Goal: Register for event/course

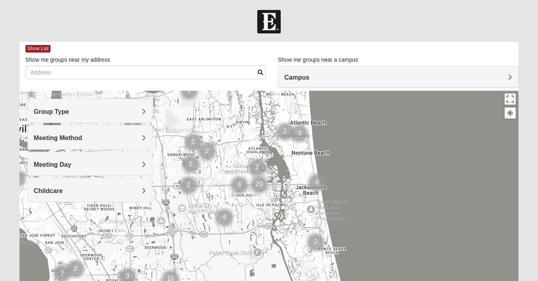
drag, startPoint x: 294, startPoint y: 228, endPoint x: 284, endPoint y: 161, distance: 67.1
click at [284, 161] on div at bounding box center [268, 250] width 499 height 318
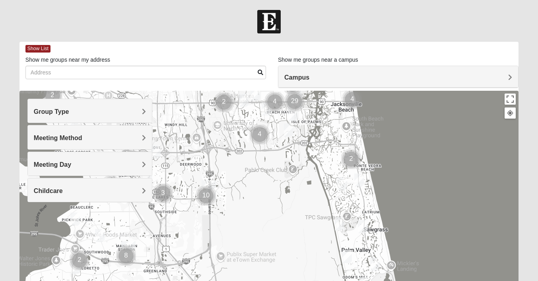
drag, startPoint x: 270, startPoint y: 229, endPoint x: 306, endPoint y: 143, distance: 93.9
click at [306, 143] on div at bounding box center [268, 250] width 499 height 318
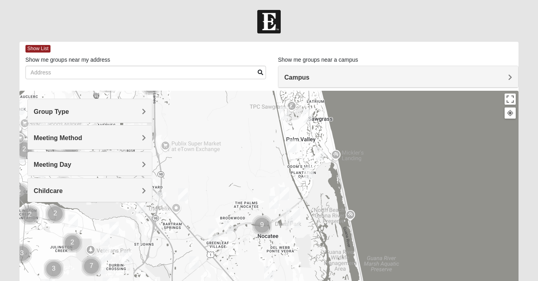
drag, startPoint x: 310, startPoint y: 235, endPoint x: 265, endPoint y: 123, distance: 120.4
click at [264, 123] on div at bounding box center [268, 250] width 499 height 318
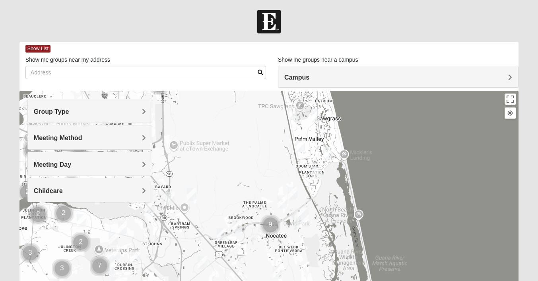
click at [128, 110] on h4 "Group Type" at bounding box center [90, 112] width 112 height 8
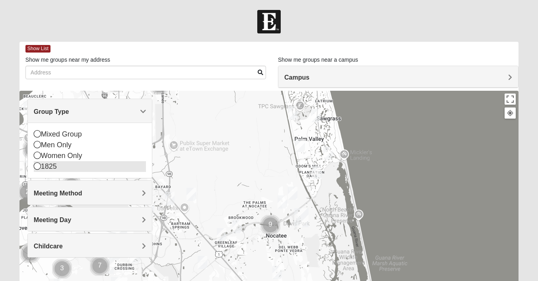
click at [62, 164] on div "1825" at bounding box center [90, 166] width 112 height 11
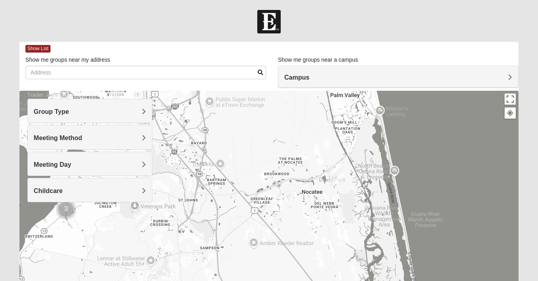
drag, startPoint x: 252, startPoint y: 201, endPoint x: 288, endPoint y: 157, distance: 57.1
click at [288, 157] on div at bounding box center [268, 250] width 499 height 318
click at [339, 172] on img "Ponte Vedra" at bounding box center [337, 173] width 14 height 19
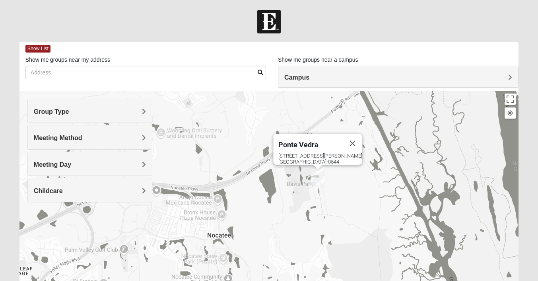
drag, startPoint x: 350, startPoint y: 222, endPoint x: 338, endPoint y: 204, distance: 21.8
click at [338, 204] on div "[GEOGRAPHIC_DATA] [STREET_ADDRESS][PERSON_NAME][PERSON_NAME]" at bounding box center [268, 250] width 499 height 318
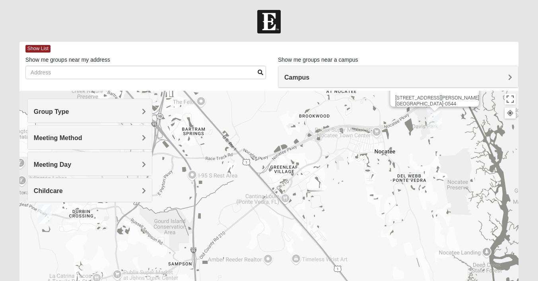
drag, startPoint x: 212, startPoint y: 209, endPoint x: 345, endPoint y: 152, distance: 144.3
click at [345, 152] on div "[GEOGRAPHIC_DATA] [STREET_ADDRESS][PERSON_NAME][PERSON_NAME]" at bounding box center [268, 250] width 499 height 318
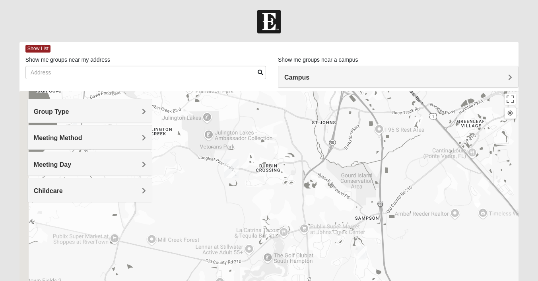
drag, startPoint x: 208, startPoint y: 231, endPoint x: 384, endPoint y: 186, distance: 181.4
click at [384, 186] on div "[GEOGRAPHIC_DATA] [STREET_ADDRESS][PERSON_NAME][PERSON_NAME]" at bounding box center [268, 250] width 499 height 318
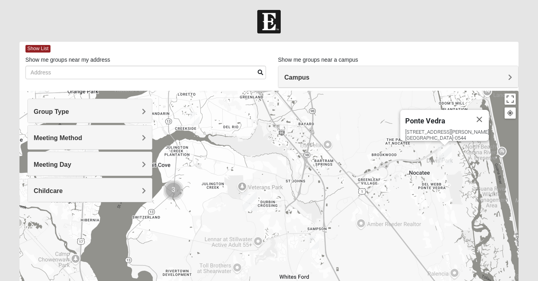
drag, startPoint x: 402, startPoint y: 149, endPoint x: 344, endPoint y: 177, distance: 63.8
click at [344, 177] on div "[GEOGRAPHIC_DATA] [STREET_ADDRESS][PERSON_NAME][PERSON_NAME]" at bounding box center [268, 250] width 499 height 318
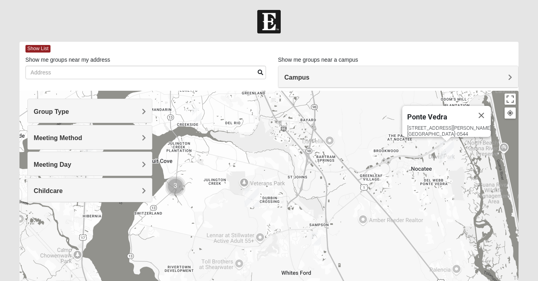
click at [257, 199] on img "St. Johns" at bounding box center [251, 197] width 14 height 19
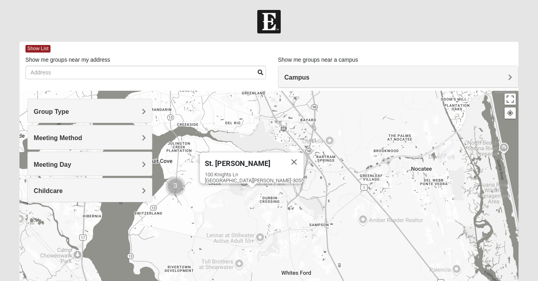
click at [314, 157] on div "St. [PERSON_NAME] [STREET_ADDRESS][PERSON_NAME]" at bounding box center [268, 250] width 499 height 318
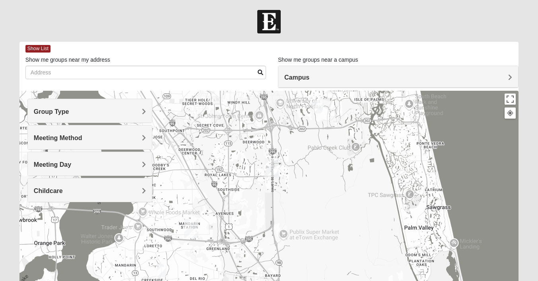
drag, startPoint x: 324, startPoint y: 118, endPoint x: 289, endPoint y: 277, distance: 162.9
click at [289, 277] on div "St. [PERSON_NAME] [STREET_ADDRESS][PERSON_NAME]" at bounding box center [268, 250] width 499 height 318
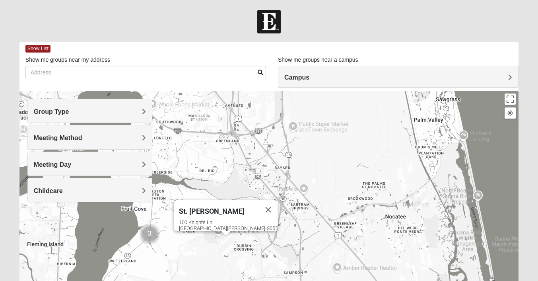
drag, startPoint x: 342, startPoint y: 171, endPoint x: 352, endPoint y: 48, distance: 124.0
click at [352, 48] on div "Show List Loading Groups Keywords Filter Additional Filters Campus [GEOGRAPHIC_…" at bounding box center [268, 225] width 499 height 367
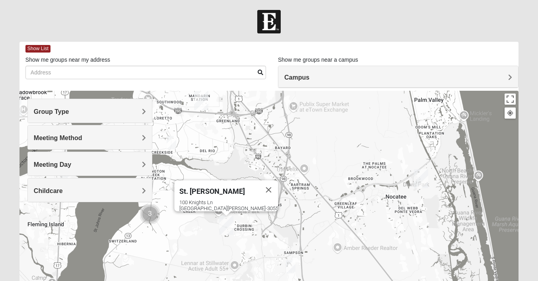
click at [220, 187] on span "St. [PERSON_NAME]" at bounding box center [212, 191] width 66 height 8
drag, startPoint x: 196, startPoint y: 193, endPoint x: 228, endPoint y: 194, distance: 32.2
click at [240, 194] on div "St. [PERSON_NAME] [STREET_ADDRESS][PERSON_NAME]" at bounding box center [226, 195] width 104 height 31
click at [235, 199] on div "[STREET_ADDRESS][PERSON_NAME]" at bounding box center [228, 205] width 99 height 12
drag, startPoint x: 195, startPoint y: 195, endPoint x: 256, endPoint y: 204, distance: 61.9
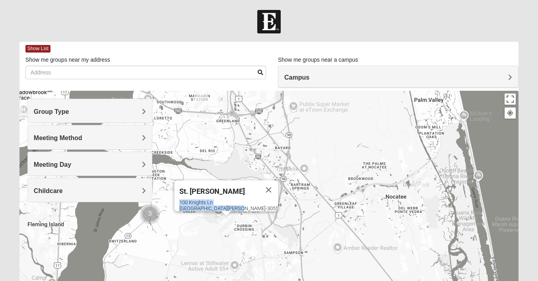
click at [256, 204] on div "St. [PERSON_NAME] [STREET_ADDRESS][PERSON_NAME]" at bounding box center [226, 195] width 104 height 31
copy div "[STREET_ADDRESS][PERSON_NAME]"
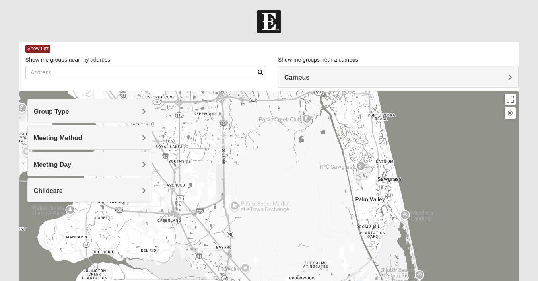
drag, startPoint x: 308, startPoint y: 152, endPoint x: 258, endPoint y: 262, distance: 120.2
click at [258, 261] on div "St. [PERSON_NAME] [STREET_ADDRESS][PERSON_NAME]" at bounding box center [268, 250] width 499 height 318
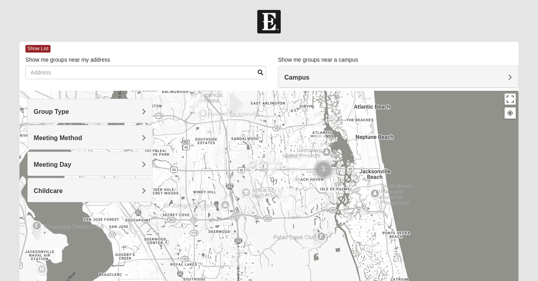
drag, startPoint x: 297, startPoint y: 163, endPoint x: 297, endPoint y: 275, distance: 111.3
click at [297, 275] on div "St. [PERSON_NAME] [STREET_ADDRESS][PERSON_NAME]" at bounding box center [268, 250] width 499 height 318
click at [324, 158] on img "San Pablo" at bounding box center [323, 165] width 14 height 19
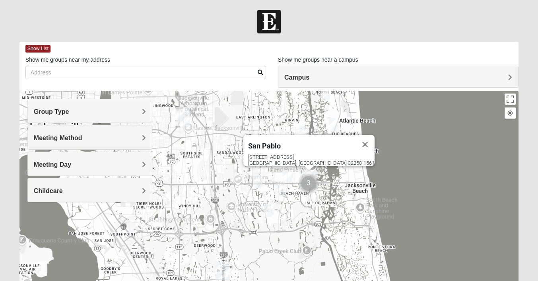
drag, startPoint x: 273, startPoint y: 241, endPoint x: 243, endPoint y: 287, distance: 54.7
click at [243, 280] on html "Log In Find A Group Error Show List Loading Groups" at bounding box center [269, 219] width 538 height 438
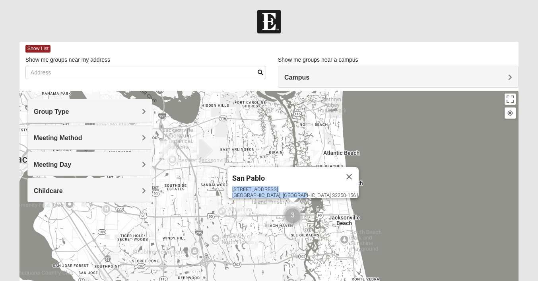
drag, startPoint x: 258, startPoint y: 180, endPoint x: 326, endPoint y: 191, distance: 68.0
click at [326, 191] on div "[GEOGRAPHIC_DATA] [STREET_ADDRESS]" at bounding box center [292, 182] width 131 height 31
copy div "[STREET_ADDRESS]"
click at [339, 172] on button "Close" at bounding box center [348, 176] width 19 height 19
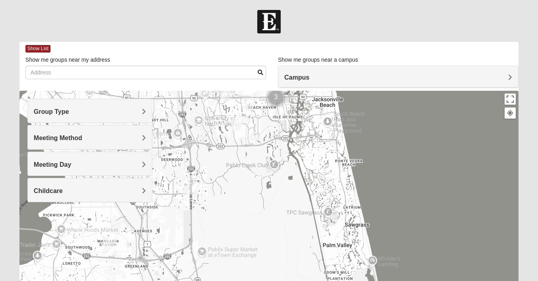
drag, startPoint x: 308, startPoint y: 225, endPoint x: 299, endPoint y: 99, distance: 126.3
click at [297, 100] on div at bounding box center [268, 250] width 499 height 318
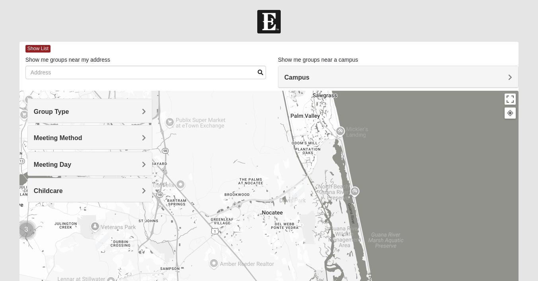
drag, startPoint x: 261, startPoint y: 233, endPoint x: 222, endPoint y: 105, distance: 134.1
click at [222, 105] on div at bounding box center [268, 250] width 499 height 318
click at [299, 194] on img "Ponte Vedra" at bounding box center [297, 194] width 14 height 19
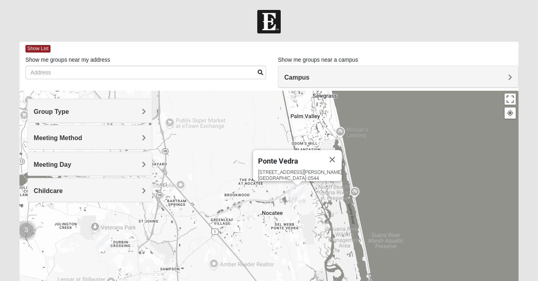
click at [285, 157] on span "Ponte Vedra" at bounding box center [278, 161] width 40 height 8
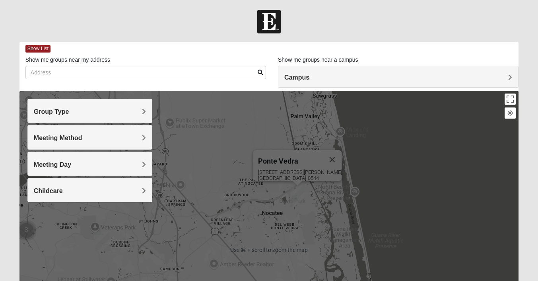
click at [311, 206] on div "[GEOGRAPHIC_DATA] [STREET_ADDRESS][PERSON_NAME][PERSON_NAME]" at bounding box center [268, 250] width 499 height 318
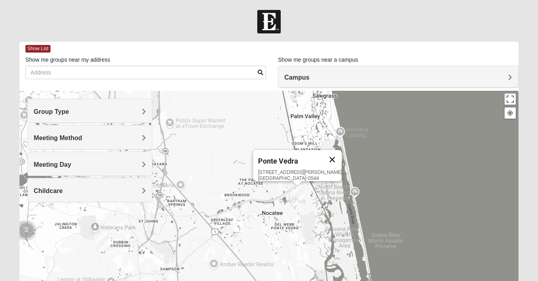
click at [336, 151] on button "Close" at bounding box center [331, 159] width 19 height 19
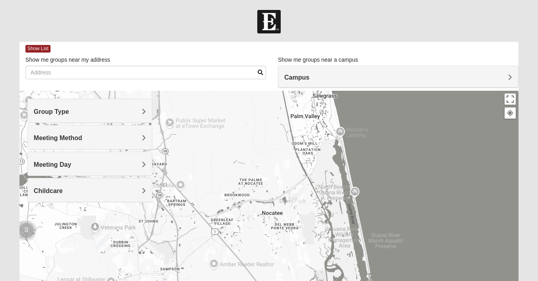
click at [302, 169] on div "To navigate, press the arrow keys." at bounding box center [268, 250] width 499 height 318
click at [95, 161] on h4 "Meeting Day" at bounding box center [90, 165] width 112 height 8
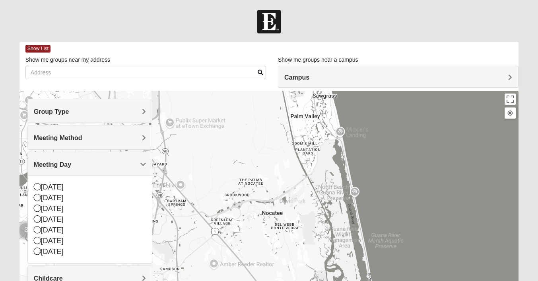
click at [99, 136] on h4 "Meeting Method" at bounding box center [90, 138] width 112 height 8
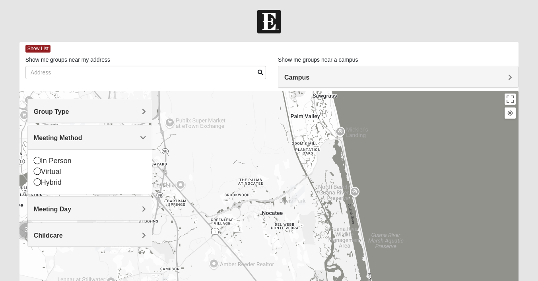
click at [99, 137] on h4 "Meeting Method" at bounding box center [90, 138] width 112 height 8
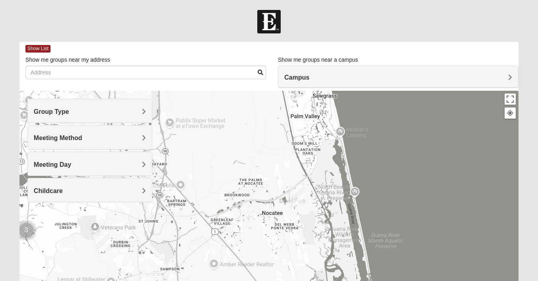
click at [106, 136] on h4 "Meeting Method" at bounding box center [90, 138] width 112 height 8
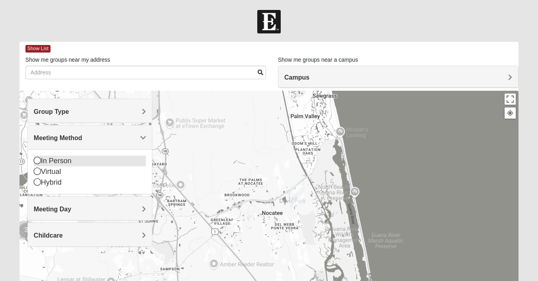
click at [71, 163] on div "In Person" at bounding box center [90, 160] width 112 height 11
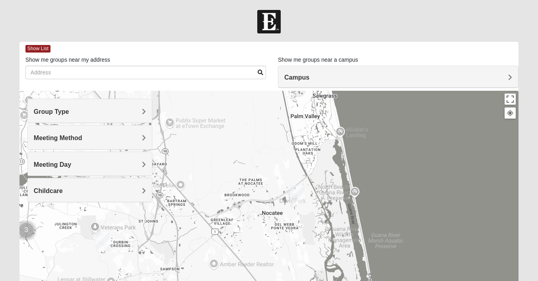
click at [298, 197] on img "Ponte Vedra" at bounding box center [297, 194] width 14 height 19
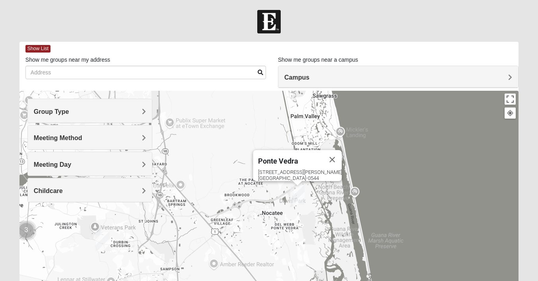
click at [281, 169] on div "[STREET_ADDRESS][PERSON_NAME][PERSON_NAME]" at bounding box center [300, 175] width 84 height 12
click at [281, 157] on span "Ponte Vedra" at bounding box center [278, 161] width 40 height 8
click at [89, 165] on h4 "Meeting Day" at bounding box center [90, 165] width 112 height 8
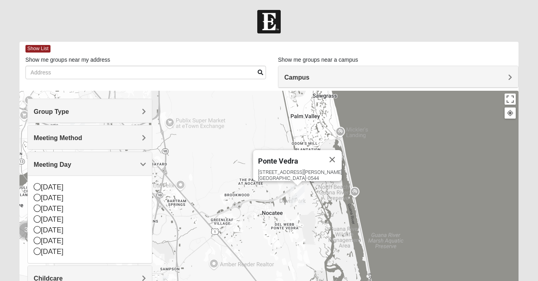
click at [89, 165] on h4 "Meeting Day" at bounding box center [90, 165] width 112 height 8
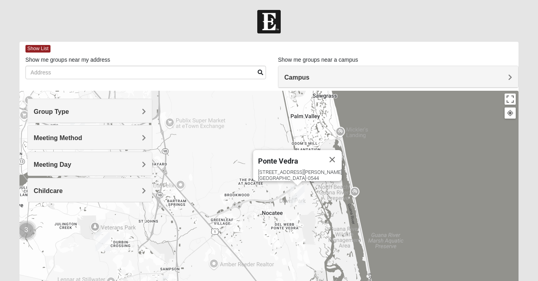
click at [358, 70] on div "Campus" at bounding box center [398, 76] width 240 height 21
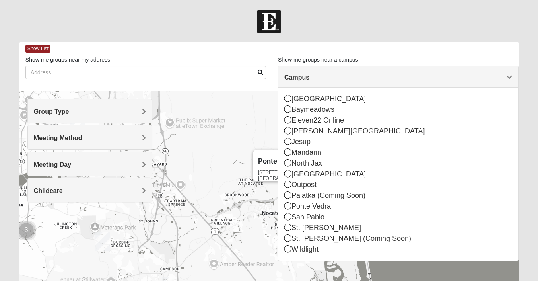
click at [367, 30] on div at bounding box center [269, 21] width 538 height 23
click at [248, 61] on div "Show me groups near my address" at bounding box center [145, 67] width 240 height 23
click at [397, 41] on form "Log In Find A Group Error Show List Loading Groups" at bounding box center [269, 224] width 538 height 428
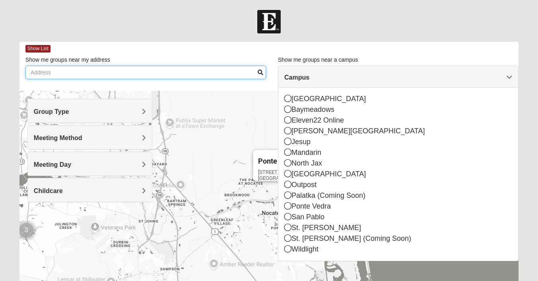
click at [195, 79] on input "Show me groups near my address" at bounding box center [145, 73] width 240 height 14
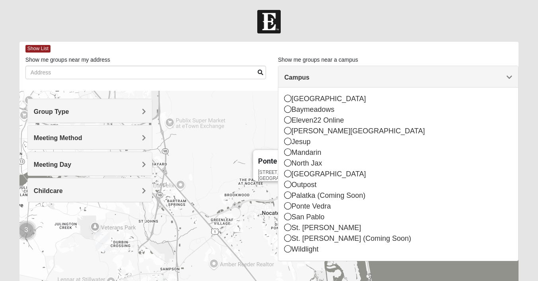
click at [502, 76] on h4 "Campus" at bounding box center [398, 78] width 228 height 8
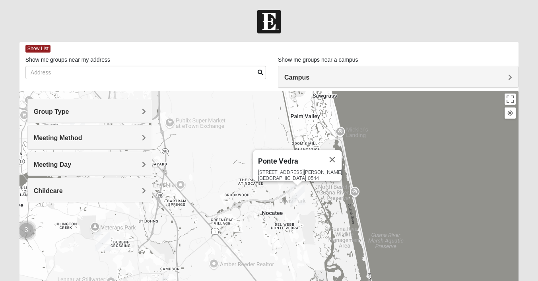
click at [305, 169] on div "[STREET_ADDRESS][PERSON_NAME][PERSON_NAME]" at bounding box center [300, 175] width 84 height 12
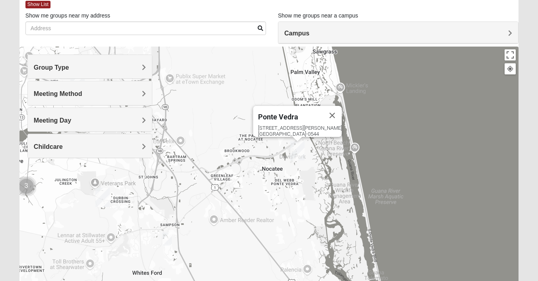
scroll to position [48, 0]
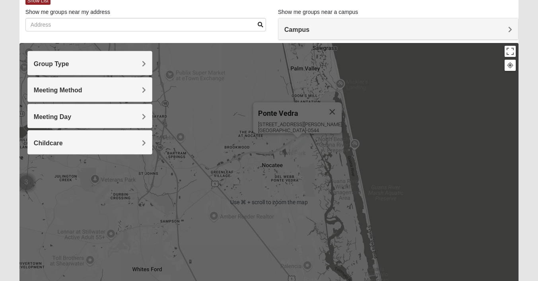
click at [303, 155] on img "Ponte Vedra" at bounding box center [297, 147] width 14 height 19
click at [308, 122] on div "[STREET_ADDRESS][PERSON_NAME][PERSON_NAME]" at bounding box center [300, 127] width 84 height 12
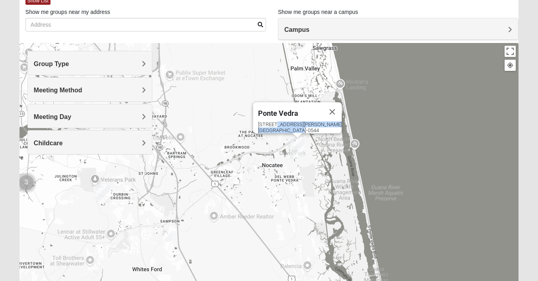
drag, startPoint x: 297, startPoint y: 123, endPoint x: 272, endPoint y: 119, distance: 25.0
click at [273, 121] on div "[STREET_ADDRESS][PERSON_NAME][PERSON_NAME]" at bounding box center [300, 127] width 84 height 12
click at [253, 120] on div "[GEOGRAPHIC_DATA] [STREET_ADDRESS][PERSON_NAME][PERSON_NAME]" at bounding box center [297, 117] width 89 height 31
drag, startPoint x: 254, startPoint y: 120, endPoint x: 336, endPoint y: 128, distance: 81.9
click at [336, 128] on div "[GEOGRAPHIC_DATA] [STREET_ADDRESS][PERSON_NAME][PERSON_NAME]" at bounding box center [297, 117] width 89 height 31
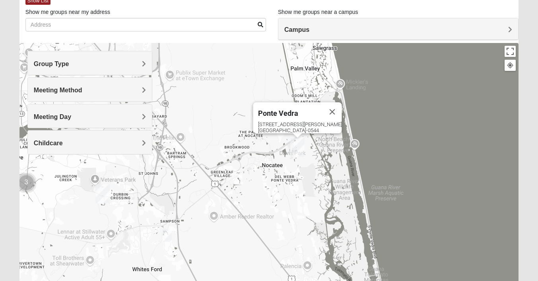
click at [302, 121] on div "[STREET_ADDRESS][PERSON_NAME][PERSON_NAME]" at bounding box center [300, 127] width 84 height 12
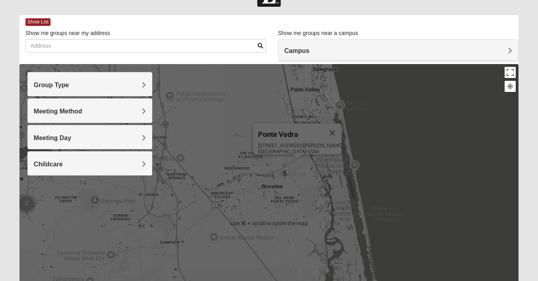
scroll to position [18, 0]
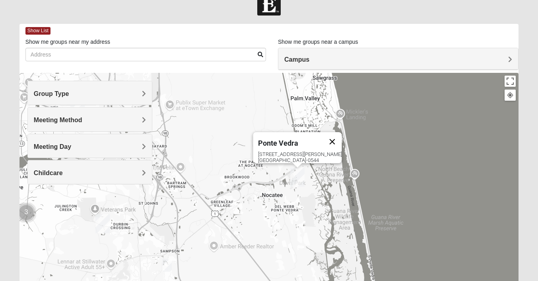
click at [332, 136] on button "Close" at bounding box center [331, 141] width 19 height 19
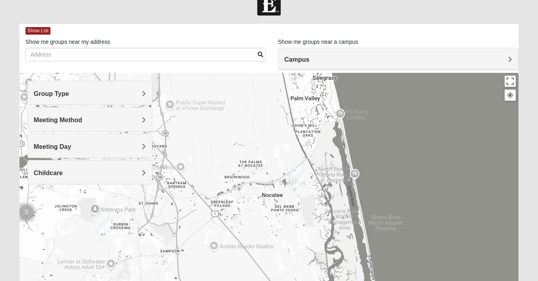
scroll to position [19, 0]
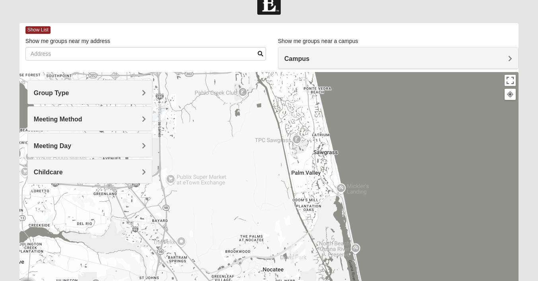
drag, startPoint x: 233, startPoint y: 149, endPoint x: 237, endPoint y: 240, distance: 90.7
click at [237, 240] on div at bounding box center [268, 231] width 499 height 318
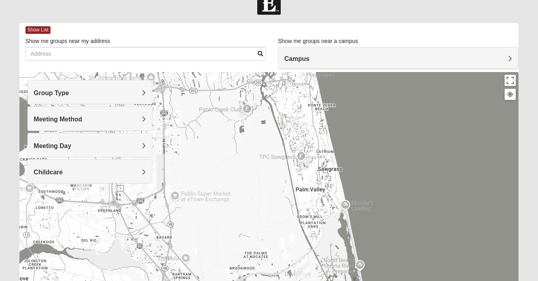
click at [166, 123] on img "Baymeadows" at bounding box center [163, 129] width 14 height 19
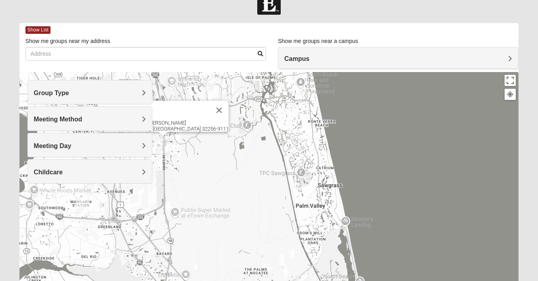
click at [164, 120] on div "[STREET_ADDRESS][PERSON_NAME]" at bounding box center [165, 126] width 126 height 12
click at [160, 113] on div "Baymeadows" at bounding box center [155, 110] width 107 height 19
click at [145, 108] on span "Baymeadows" at bounding box center [123, 111] width 43 height 8
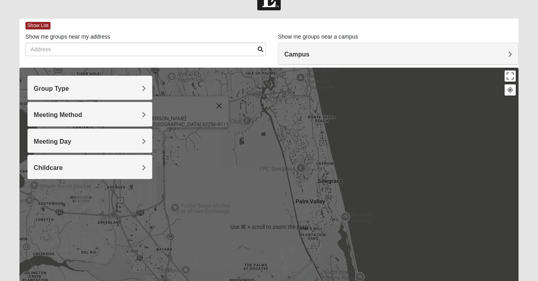
scroll to position [0, 0]
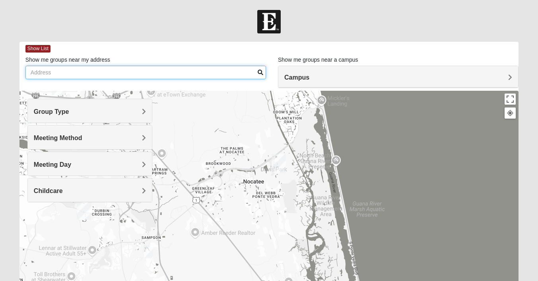
drag, startPoint x: 266, startPoint y: 211, endPoint x: 243, endPoint y: 72, distance: 140.6
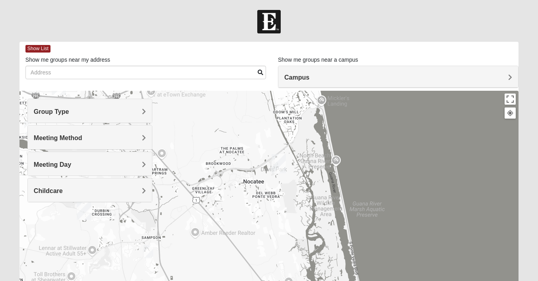
click at [243, 72] on div "Show List Loading Groups Keywords Filter Additional Filters Campus [GEOGRAPHIC_…" at bounding box center [268, 225] width 499 height 367
click at [54, 165] on span "Meeting Day" at bounding box center [52, 164] width 37 height 7
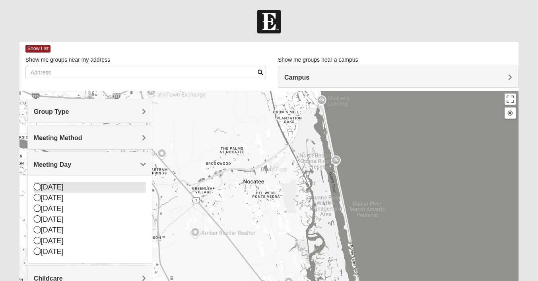
click at [37, 188] on icon at bounding box center [37, 186] width 7 height 7
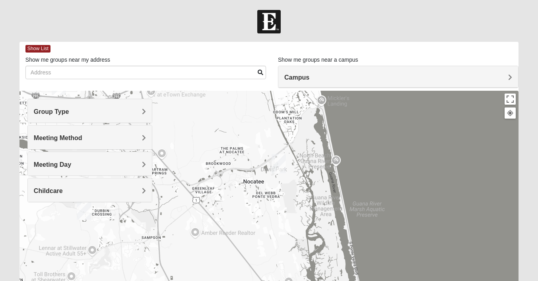
click at [54, 167] on span "Meeting Day" at bounding box center [52, 164] width 37 height 7
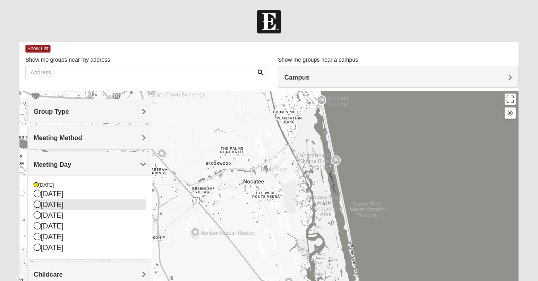
click at [35, 206] on icon at bounding box center [37, 203] width 7 height 7
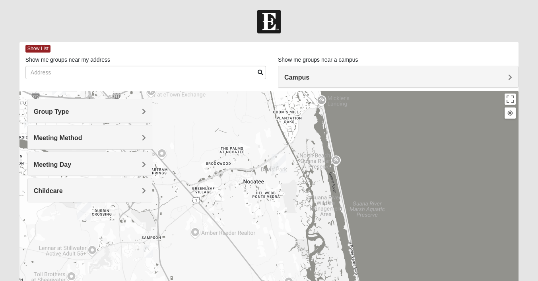
click at [53, 168] on div "Meeting Day" at bounding box center [90, 163] width 124 height 23
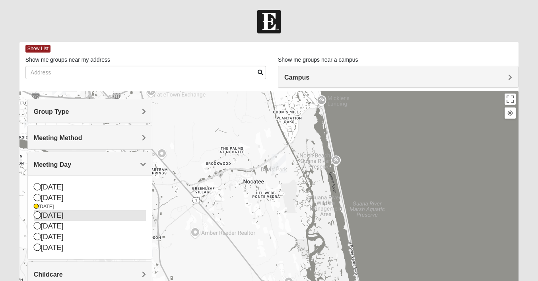
click at [34, 216] on icon at bounding box center [37, 214] width 7 height 7
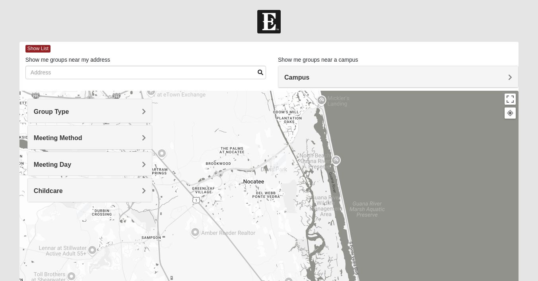
click at [59, 167] on span "Meeting Day" at bounding box center [52, 164] width 37 height 7
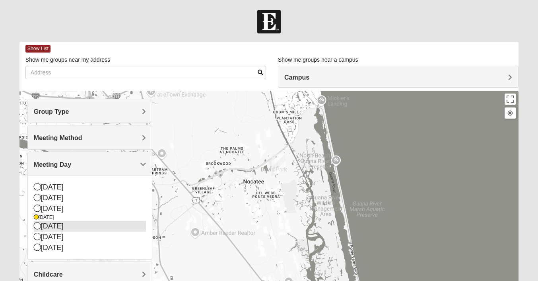
click at [39, 227] on icon at bounding box center [37, 225] width 7 height 7
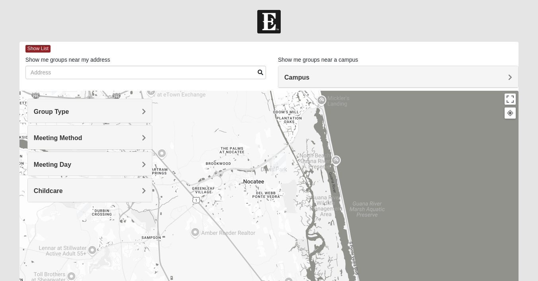
click at [65, 169] on div "Meeting Day" at bounding box center [90, 163] width 124 height 23
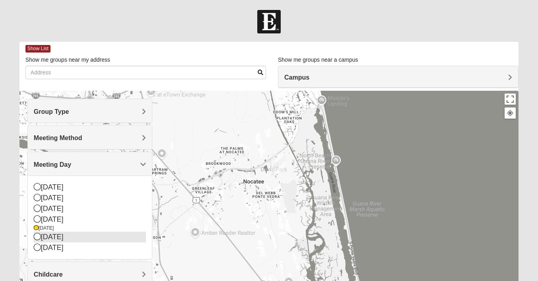
click at [40, 236] on icon at bounding box center [37, 236] width 7 height 7
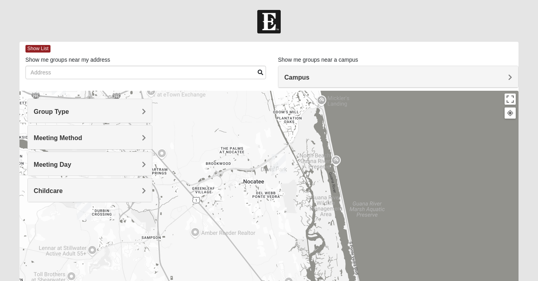
click at [72, 164] on h4 "Meeting Day" at bounding box center [90, 165] width 112 height 8
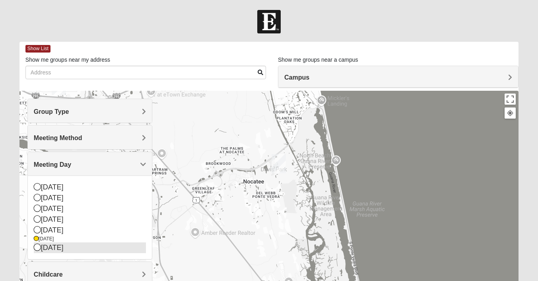
click at [37, 246] on icon at bounding box center [37, 246] width 7 height 7
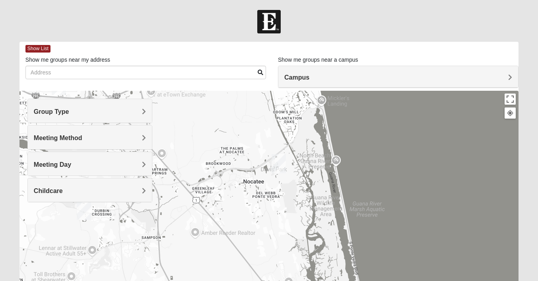
click at [63, 170] on div "Meeting Day" at bounding box center [90, 163] width 124 height 23
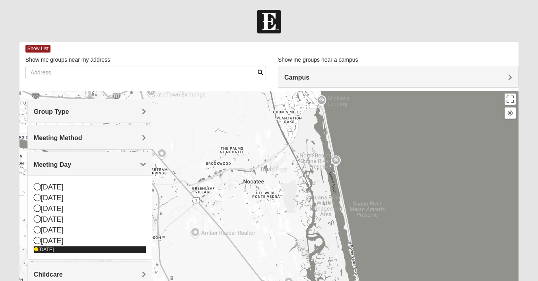
click at [39, 250] on div "[DATE]" at bounding box center [90, 249] width 112 height 7
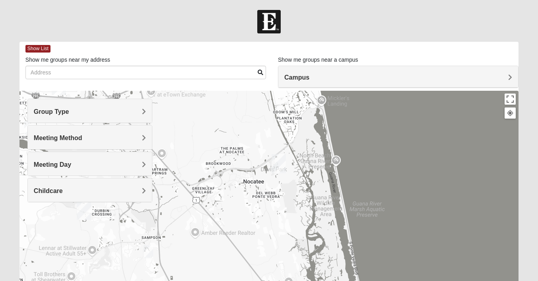
click at [147, 256] on img "1825 Mixed Lovin/Hale 32092" at bounding box center [149, 251] width 10 height 13
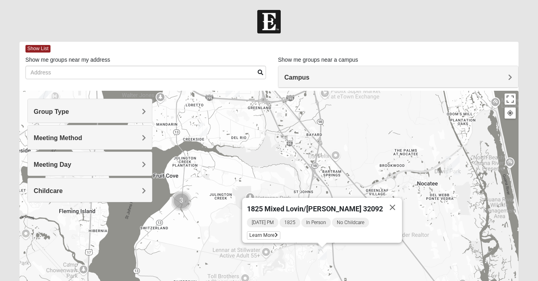
drag, startPoint x: 184, startPoint y: 258, endPoint x: 359, endPoint y: 260, distance: 175.3
click at [359, 260] on div "1825 Mixed Lovin/[PERSON_NAME] 32092 [DATE] PM 1825 In Person No Childcare Lear…" at bounding box center [268, 250] width 499 height 318
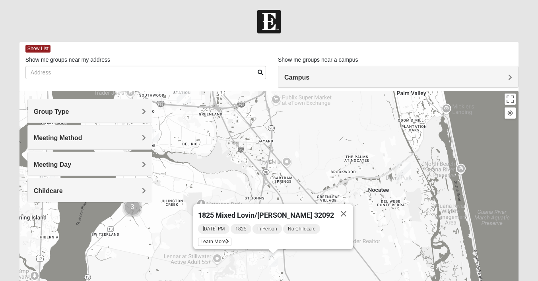
drag, startPoint x: 359, startPoint y: 260, endPoint x: 303, endPoint y: 272, distance: 56.9
click at [303, 272] on div "1825 Mixed Lovin/[PERSON_NAME] 32092 [DATE] PM 1825 In Person No Childcare Lear…" at bounding box center [268, 250] width 499 height 318
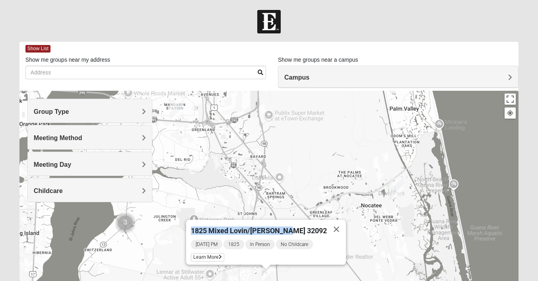
drag, startPoint x: 266, startPoint y: 232, endPoint x: 383, endPoint y: 239, distance: 117.1
click at [384, 239] on div "1825 Mixed Lovin/[PERSON_NAME] 32092 [DATE] PM 1825 In Person No Childcare Lear…" at bounding box center [268, 250] width 499 height 318
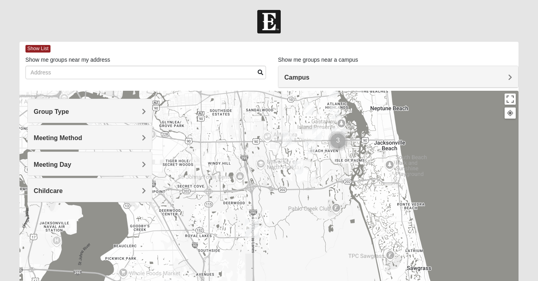
scroll to position [157, 0]
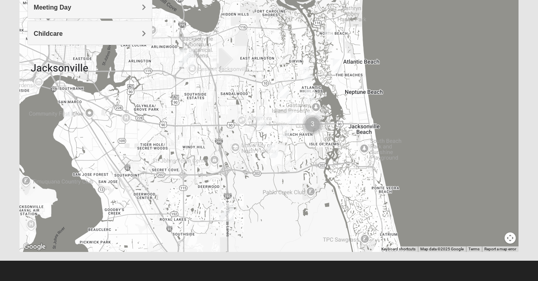
drag, startPoint x: 327, startPoint y: 143, endPoint x: 296, endPoint y: 303, distance: 163.6
click at [296, 280] on html "Log In Find A Group Error Show List Loading Groups" at bounding box center [269, 62] width 538 height 438
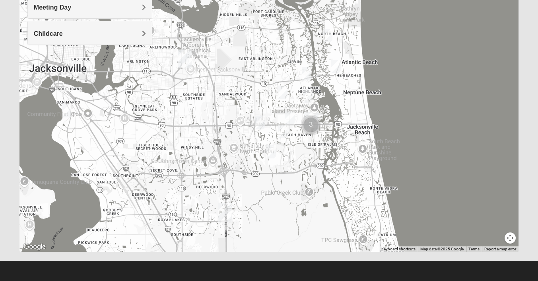
click at [341, 66] on div "1825 Mixed Lovin/[PERSON_NAME] 32092 [DATE] PM 1825 In Person No Childcare Lear…" at bounding box center [268, 93] width 499 height 318
click at [292, 118] on img "1825 Womens Annis/Ferguson 32246" at bounding box center [290, 117] width 10 height 13
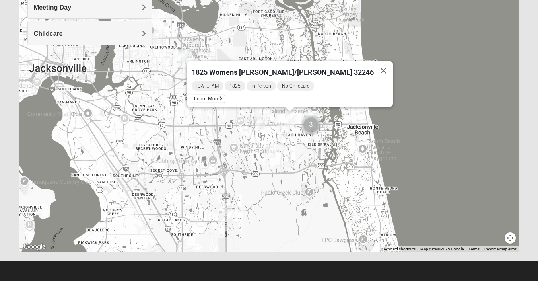
scroll to position [0, 0]
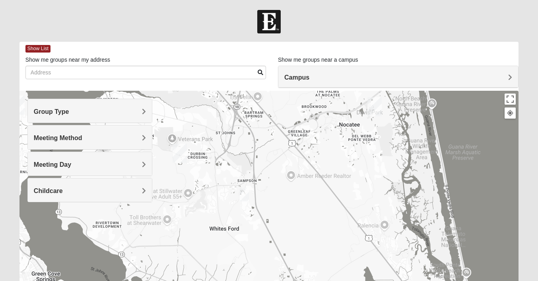
drag, startPoint x: 300, startPoint y: 184, endPoint x: 310, endPoint y: -63, distance: 247.4
click at [310, 0] on html "Log In Find A Group Error Show List Loading Groups" at bounding box center [269, 219] width 538 height 438
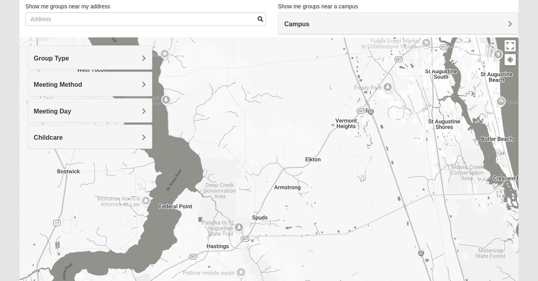
scroll to position [157, 0]
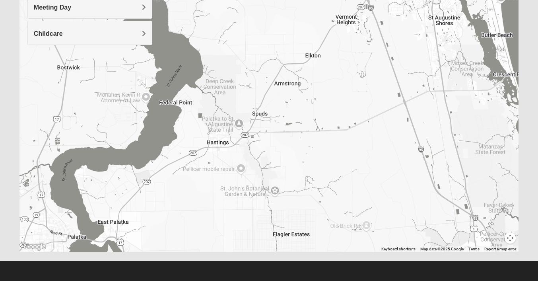
drag, startPoint x: 357, startPoint y: 163, endPoint x: 281, endPoint y: 316, distance: 171.2
click at [281, 280] on html "Log In Find A Group Error Show List Loading Groups" at bounding box center [269, 62] width 538 height 438
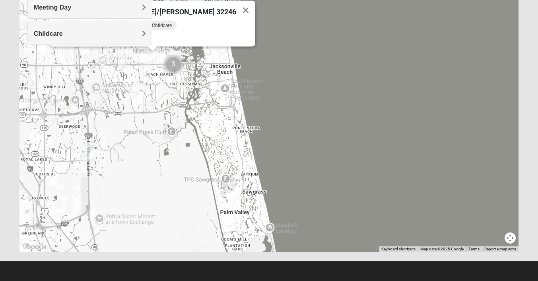
drag, startPoint x: 306, startPoint y: 174, endPoint x: 350, endPoint y: 17, distance: 162.7
click at [350, 17] on div "1825 Womens [PERSON_NAME]/[PERSON_NAME] 32246 [DATE] AM 1825 In Person No Child…" at bounding box center [268, 93] width 499 height 318
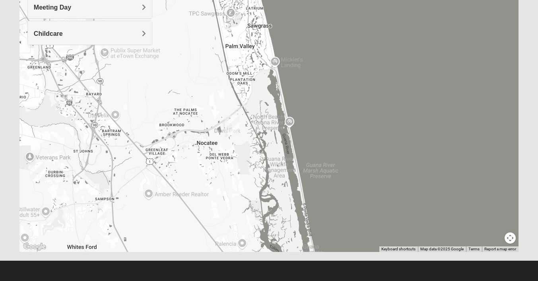
drag, startPoint x: 300, startPoint y: 184, endPoint x: 310, endPoint y: 30, distance: 154.6
click at [309, 29] on div "1825 Womens [PERSON_NAME]/[PERSON_NAME] 32246 [DATE] AM 1825 In Person No Child…" at bounding box center [268, 93] width 499 height 318
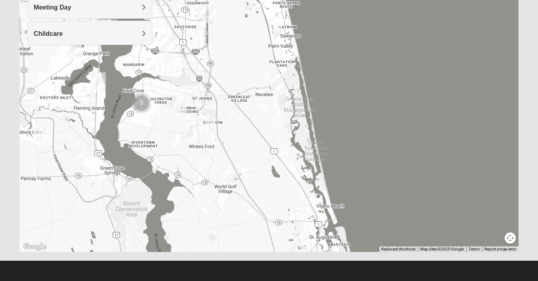
drag, startPoint x: 246, startPoint y: 121, endPoint x: 236, endPoint y: 124, distance: 10.1
click at [236, 124] on div at bounding box center [268, 93] width 499 height 318
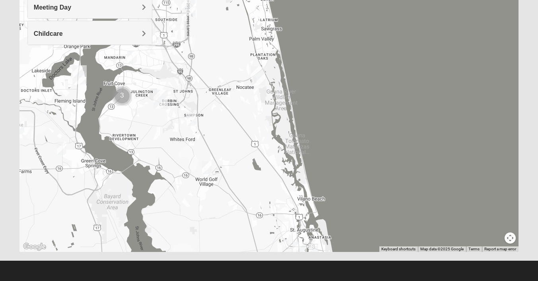
click at [190, 122] on img "1825 Mixed Lovin/Hale 32092" at bounding box center [192, 118] width 10 height 13
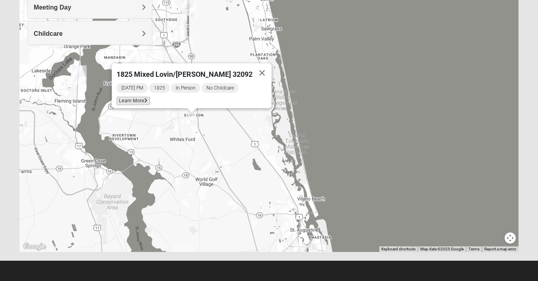
click at [149, 97] on span "Learn More" at bounding box center [132, 101] width 33 height 8
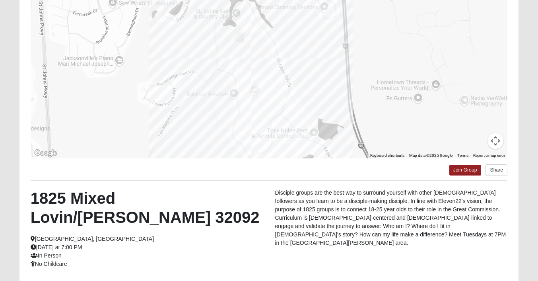
scroll to position [77, 0]
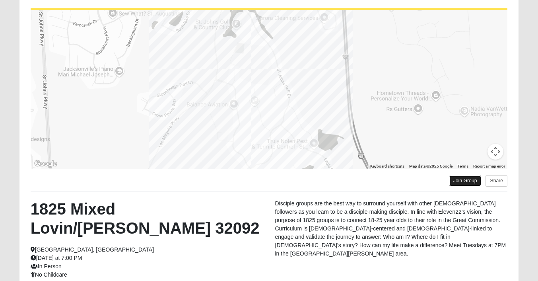
click at [464, 184] on link "Join Group" at bounding box center [465, 180] width 32 height 11
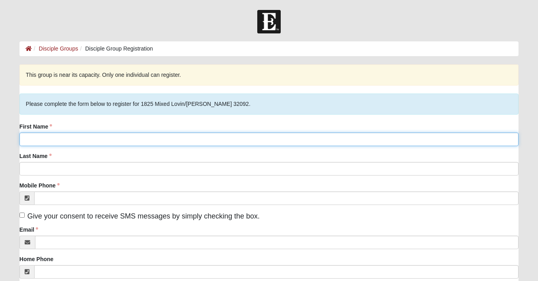
click at [134, 133] on input "First Name" at bounding box center [268, 139] width 499 height 14
type input "caleb"
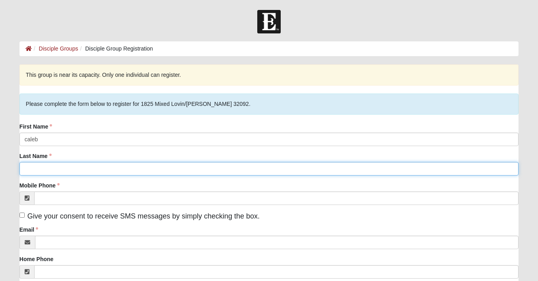
type input "label"
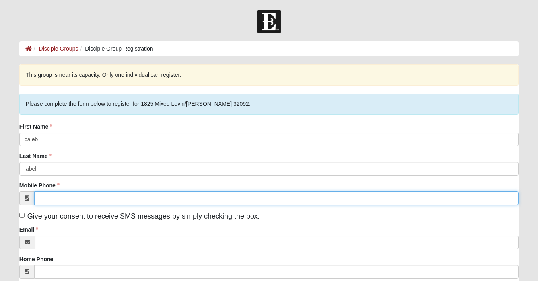
type input "(951) 252-4300"
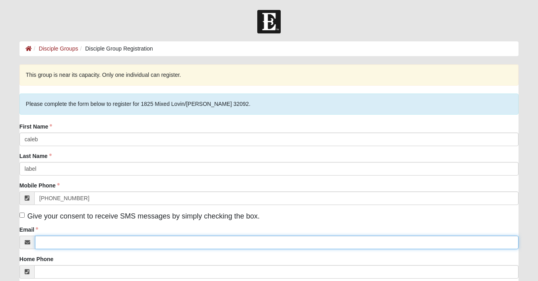
type input "caleblabel@gmail.com"
type input "114 Citrus Ridge Drive"
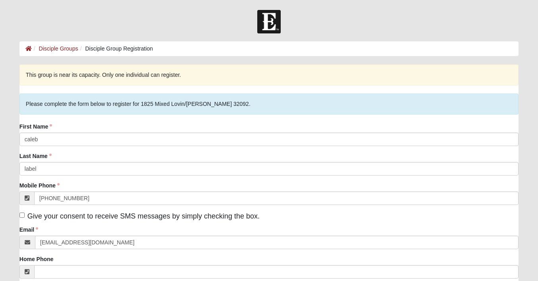
type input "Ponte Vedra Beach"
type input "32081"
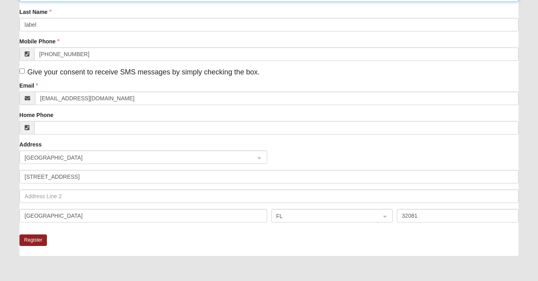
scroll to position [147, 0]
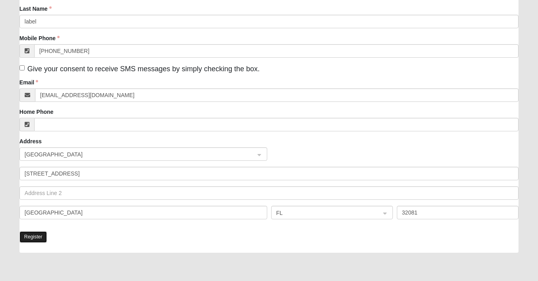
click at [33, 236] on button "Register" at bounding box center [33, 237] width 28 height 12
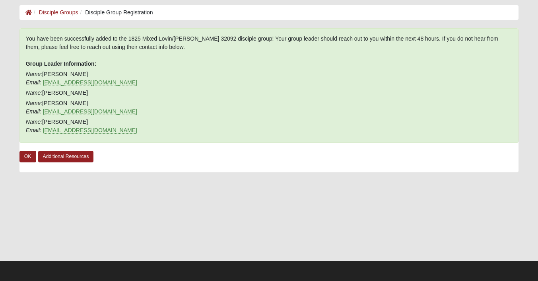
scroll to position [36, 0]
click at [29, 159] on link "OK" at bounding box center [27, 157] width 17 height 12
